Goal: Task Accomplishment & Management: Complete application form

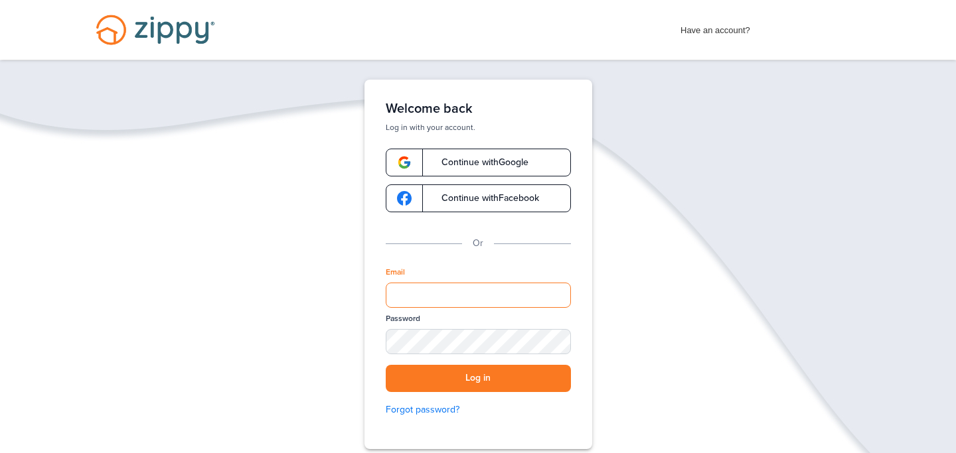
click at [477, 290] on input "Email" at bounding box center [478, 295] width 185 height 25
type input "**********"
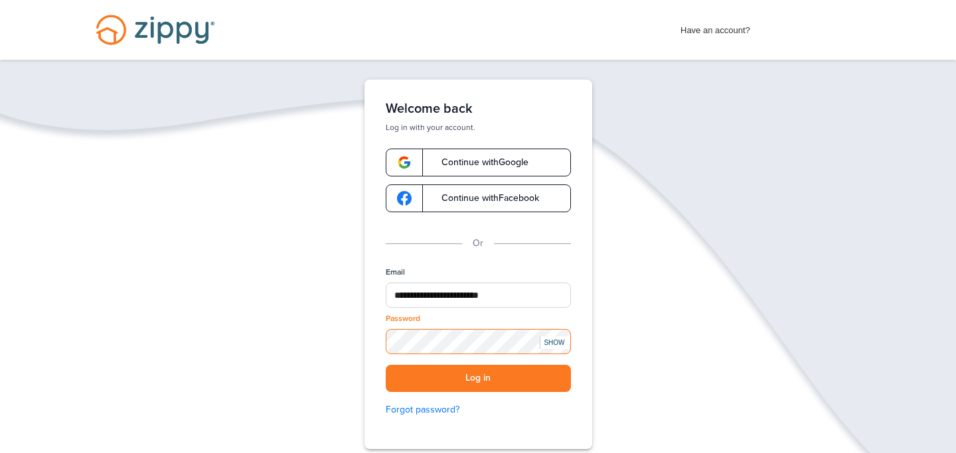
click at [386, 365] on button "Log in" at bounding box center [478, 378] width 185 height 27
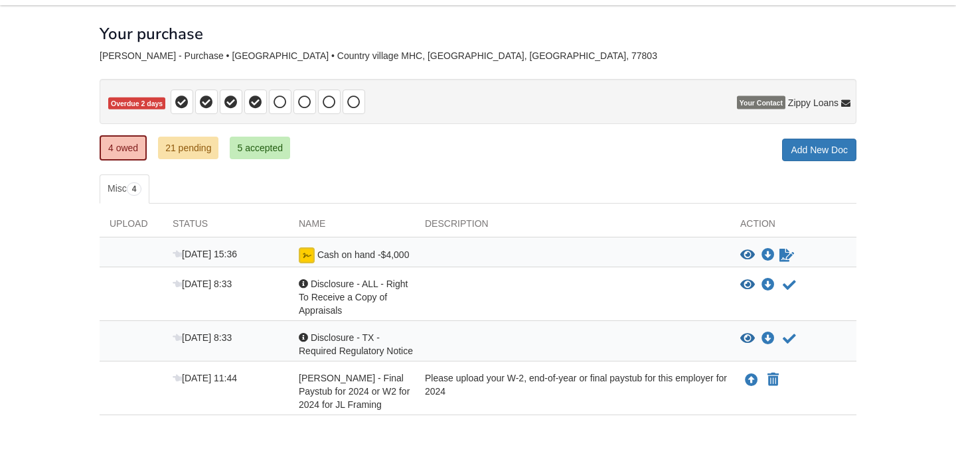
scroll to position [123, 0]
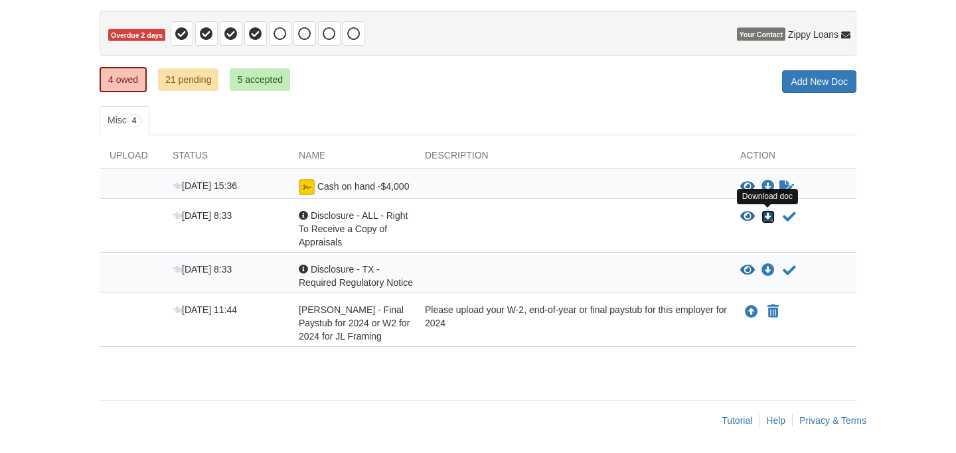
click at [766, 212] on icon "Download Disclosure - ALL - Right To Receive a Copy of Appraisals" at bounding box center [767, 216] width 13 height 13
click at [769, 273] on icon "Download Disclosure - TX - Required Regulatory Notice" at bounding box center [767, 270] width 13 height 13
click at [754, 215] on icon "View Disclosure - ALL - Right To Receive a Copy of Appraisals" at bounding box center [747, 216] width 15 height 13
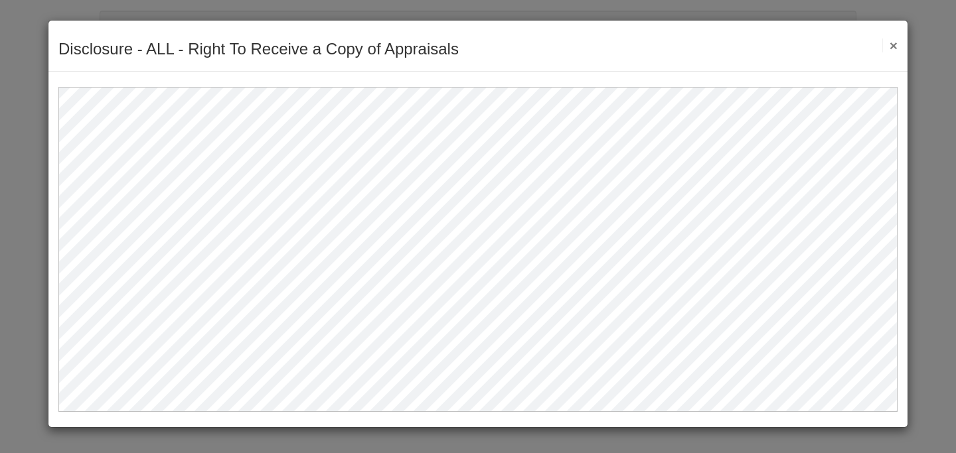
click at [898, 47] on div "Disclosure - ALL - Right To Receive a Copy of Appraisals Save Cancel Previous D…" at bounding box center [477, 46] width 859 height 51
click at [891, 47] on button "×" at bounding box center [889, 45] width 15 height 14
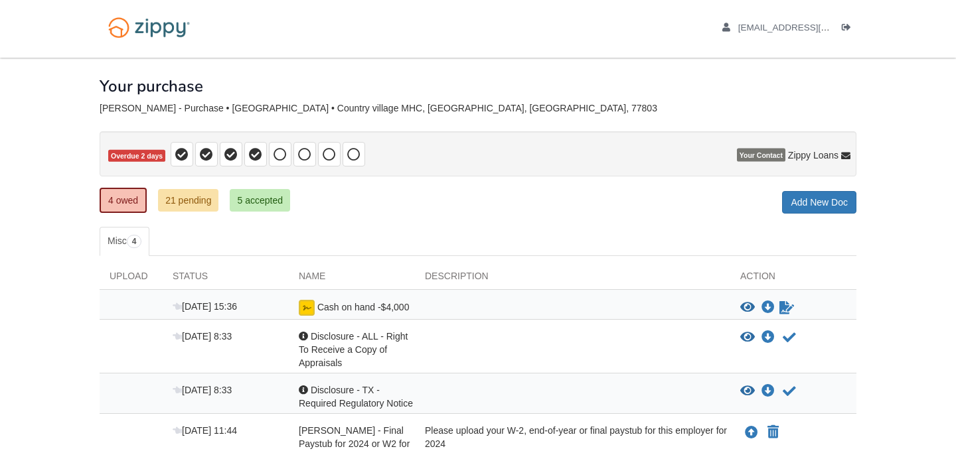
scroll to position [0, 0]
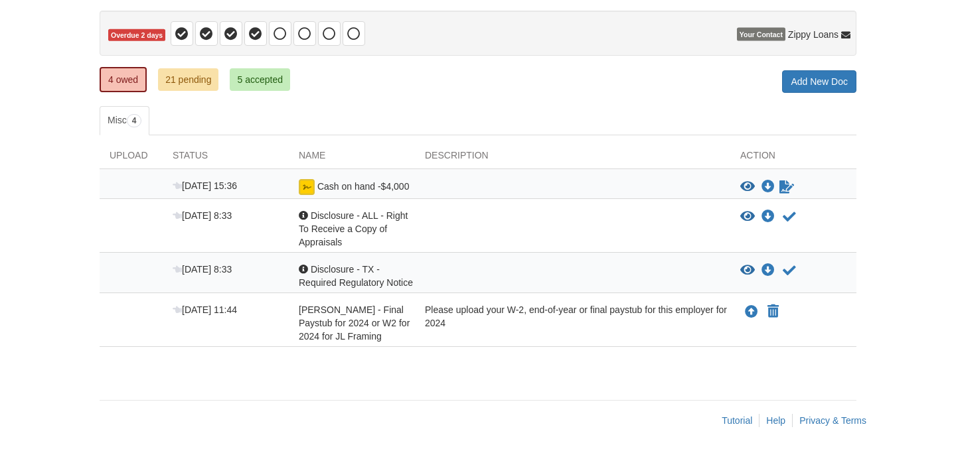
scroll to position [123, 0]
click at [798, 80] on link "Add New Doc" at bounding box center [819, 81] width 74 height 23
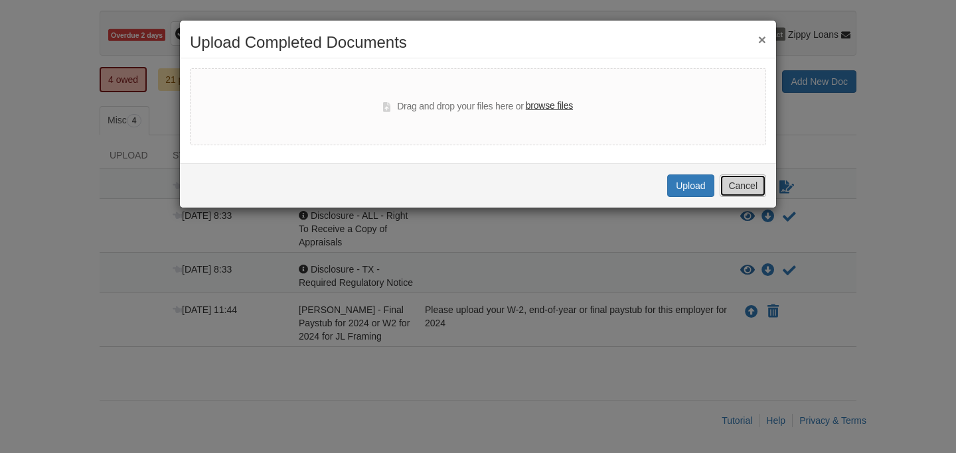
click at [736, 186] on button "Cancel" at bounding box center [742, 186] width 46 height 23
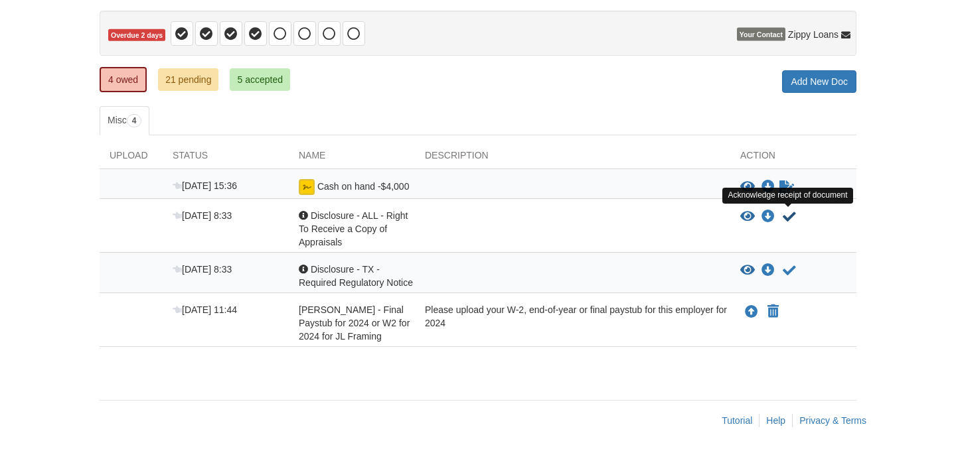
click at [785, 216] on icon "Acknowledge receipt of document" at bounding box center [788, 216] width 13 height 13
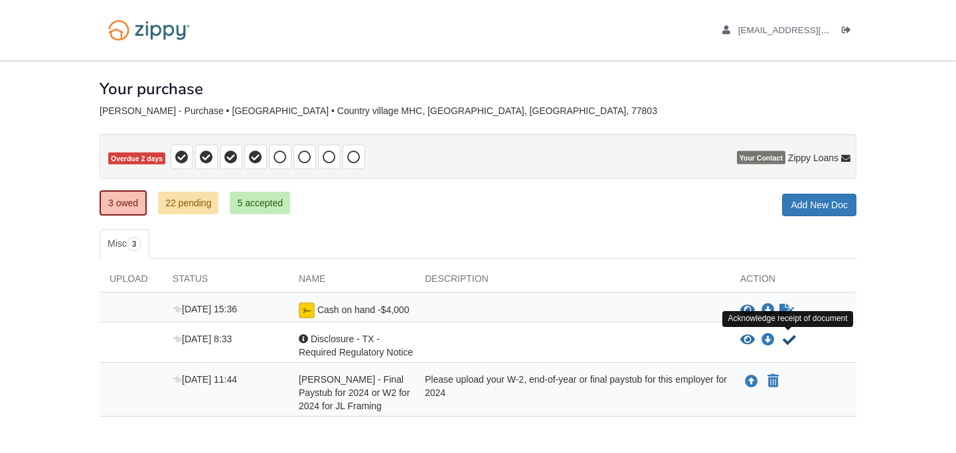
click at [790, 340] on icon "Acknowledge receipt of document" at bounding box center [788, 340] width 13 height 13
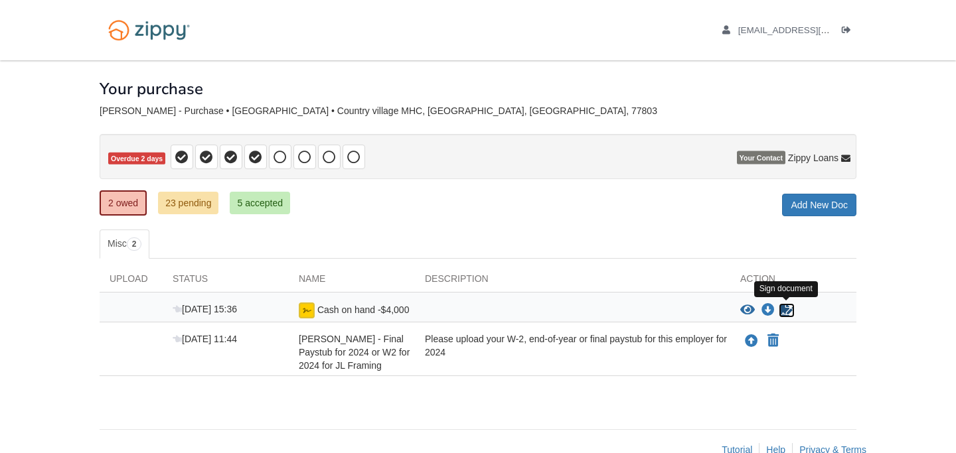
click at [784, 308] on icon "Sign Form" at bounding box center [786, 310] width 15 height 13
click at [784, 309] on icon "Waiting for your co-borrower to e-sign" at bounding box center [786, 310] width 15 height 13
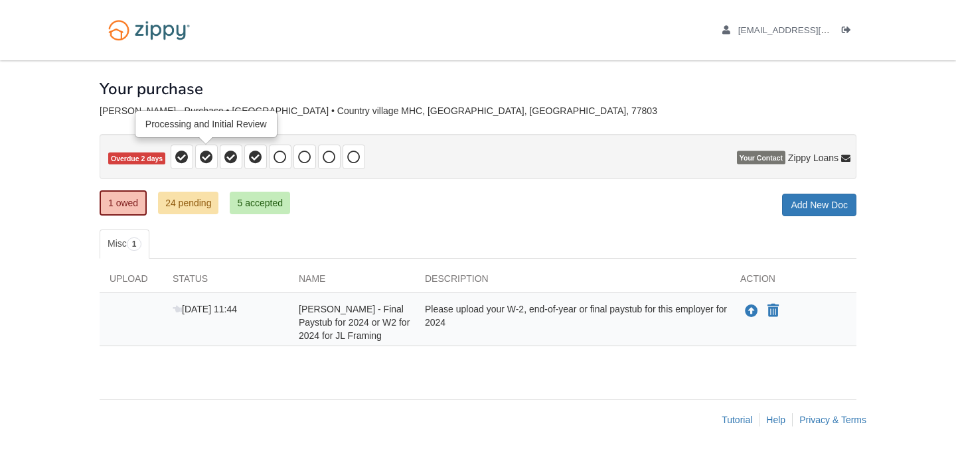
click at [207, 159] on icon at bounding box center [206, 157] width 13 height 13
click at [194, 212] on link "24 pending" at bounding box center [188, 203] width 60 height 23
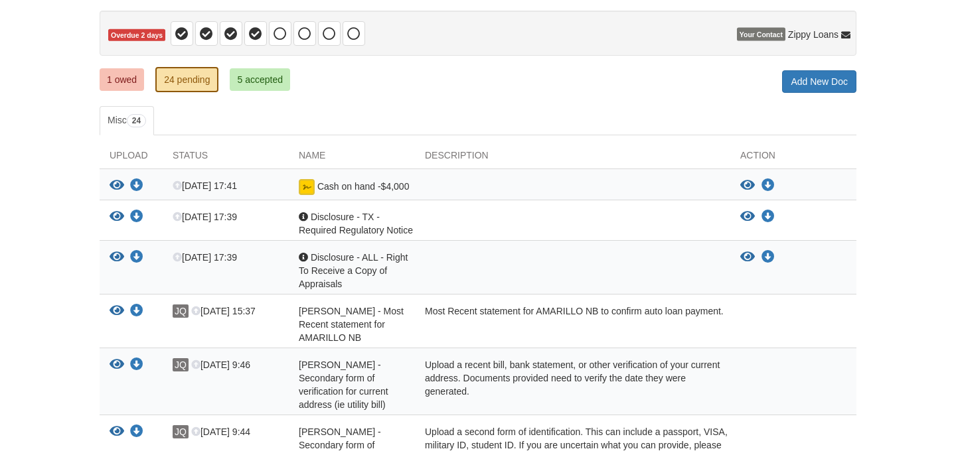
scroll to position [123, 0]
click at [117, 184] on icon "View Cash on hand -$4,000" at bounding box center [116, 185] width 15 height 13
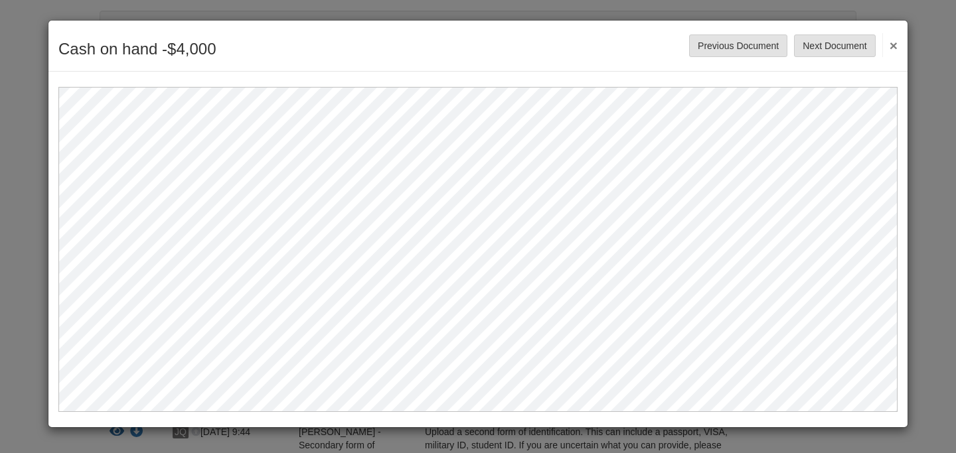
click at [893, 44] on button "×" at bounding box center [889, 45] width 15 height 24
